Goal: Task Accomplishment & Management: Manage account settings

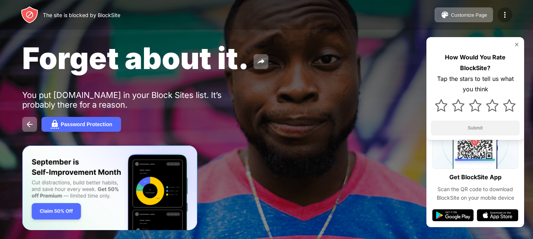
click at [504, 13] on img at bounding box center [505, 14] width 9 height 9
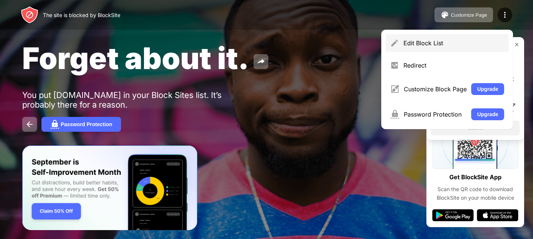
click at [417, 41] on div "Edit Block List" at bounding box center [454, 42] width 101 height 7
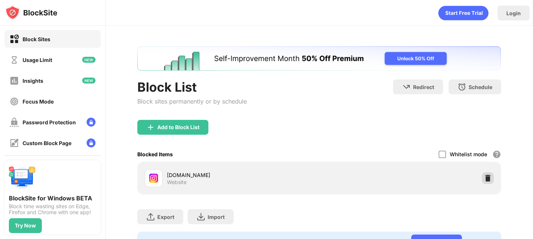
click at [489, 181] on img at bounding box center [488, 177] width 7 height 7
